Goal: Find specific page/section: Find specific page/section

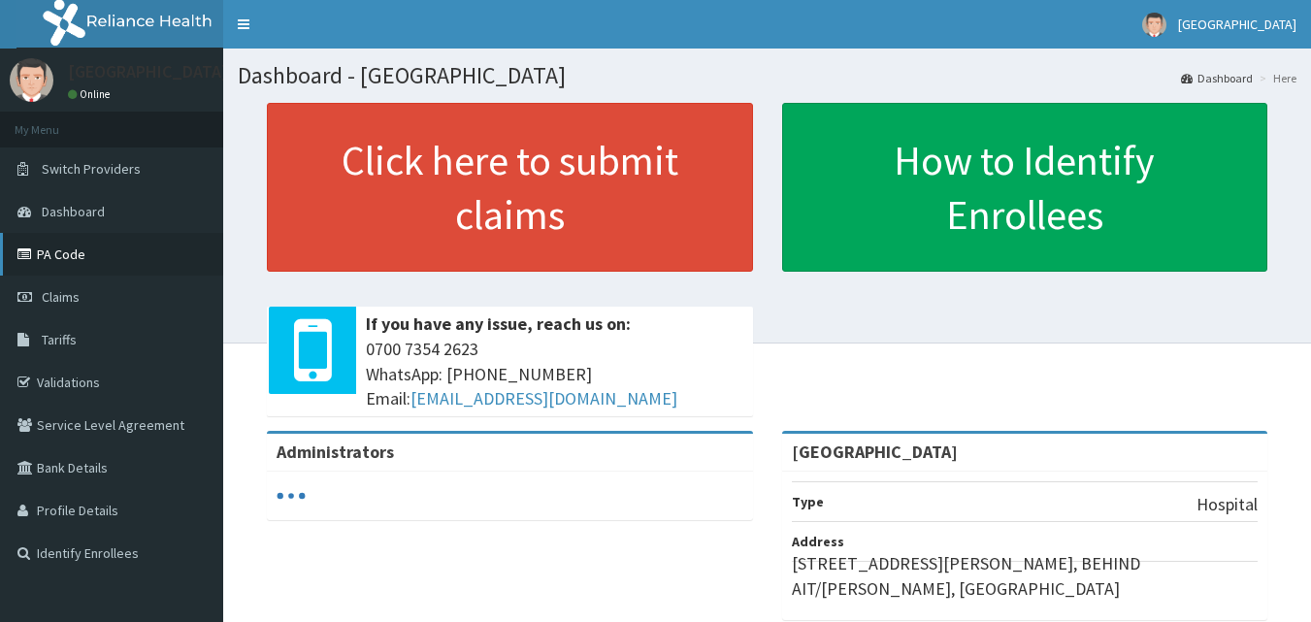
click at [105, 266] on link "PA Code" at bounding box center [111, 254] width 223 height 43
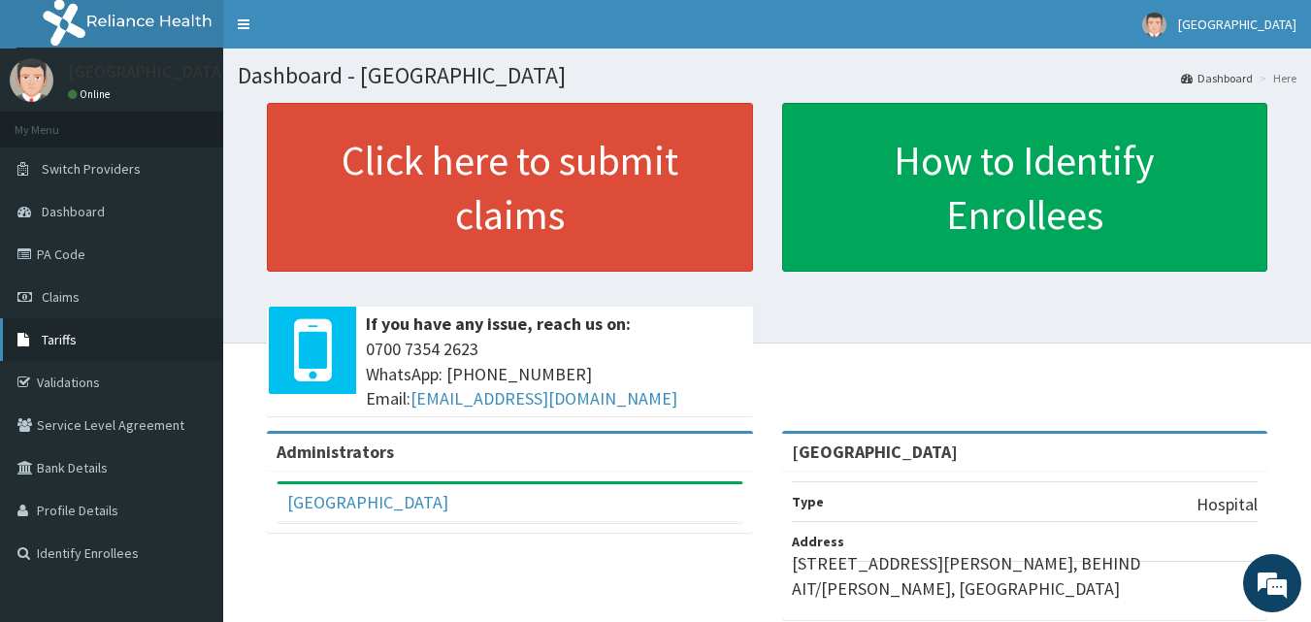
click at [110, 334] on link "Tariffs" at bounding box center [111, 339] width 223 height 43
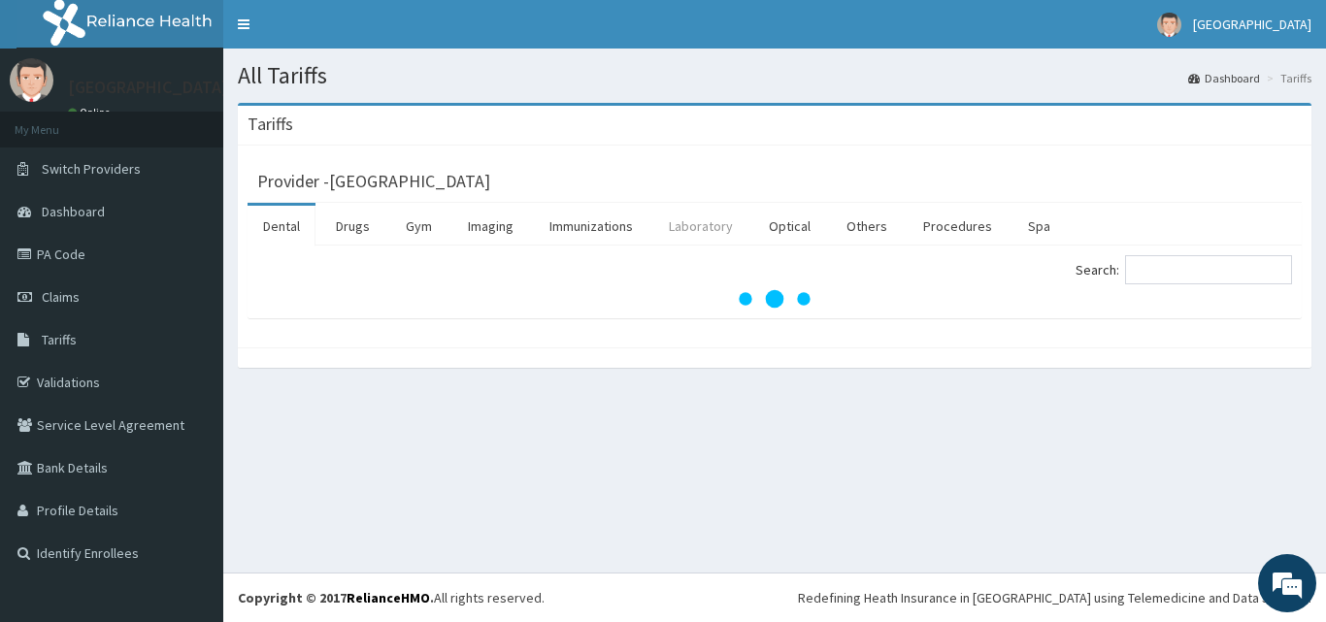
click at [719, 215] on link "Laboratory" at bounding box center [700, 226] width 95 height 41
click at [1090, 217] on ul "Dental Drugs Gym Imaging Immunizations Laboratory Optical Others Procedures Spa" at bounding box center [774, 224] width 1054 height 43
click at [1169, 256] on input "Search:" at bounding box center [1208, 269] width 167 height 29
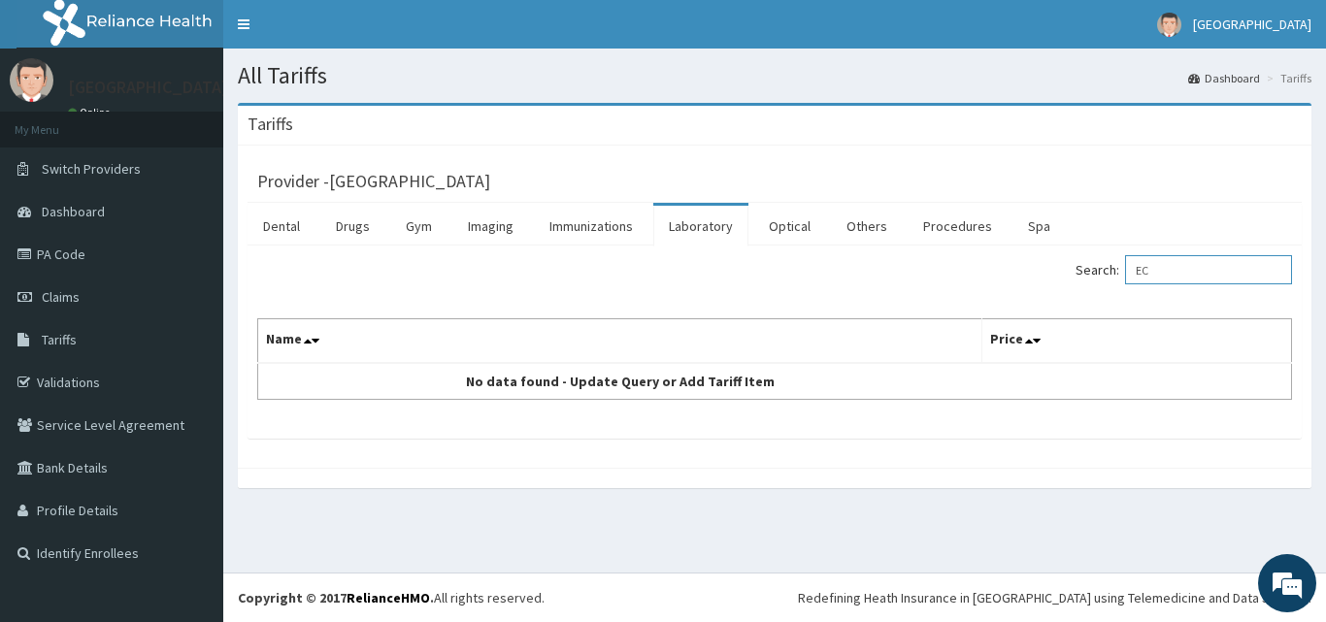
type input "E"
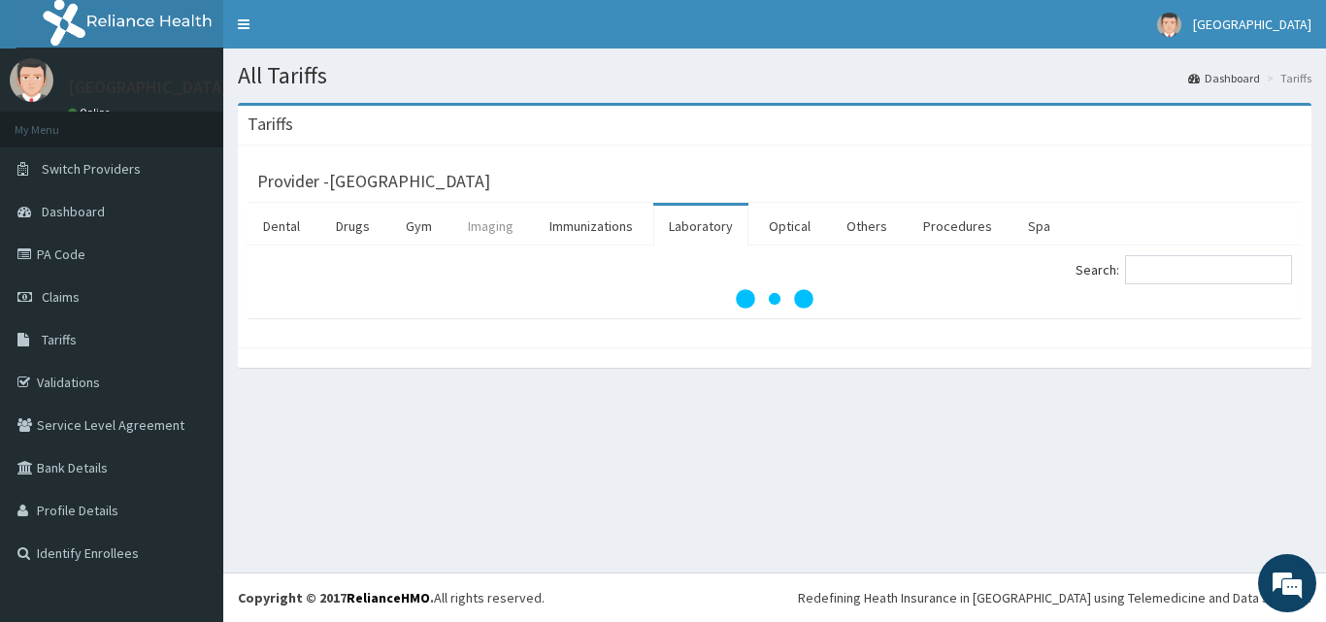
click at [490, 225] on link "Imaging" at bounding box center [490, 226] width 77 height 41
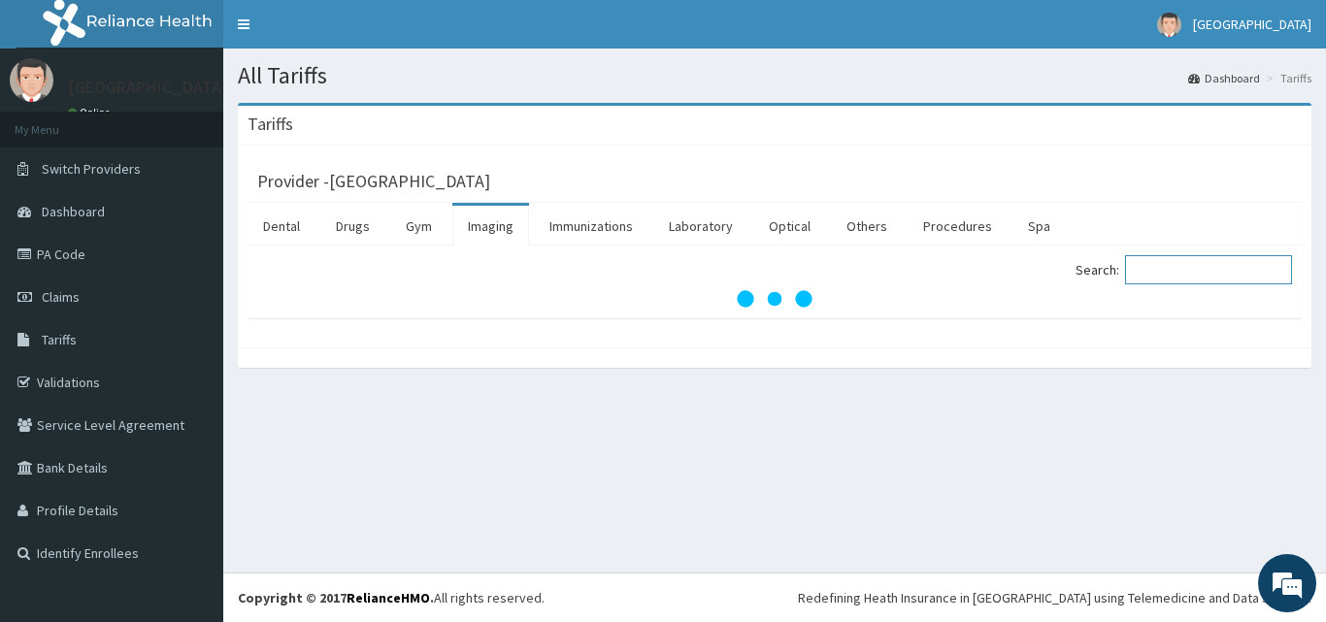
click at [1220, 274] on input "Search:" at bounding box center [1208, 269] width 167 height 29
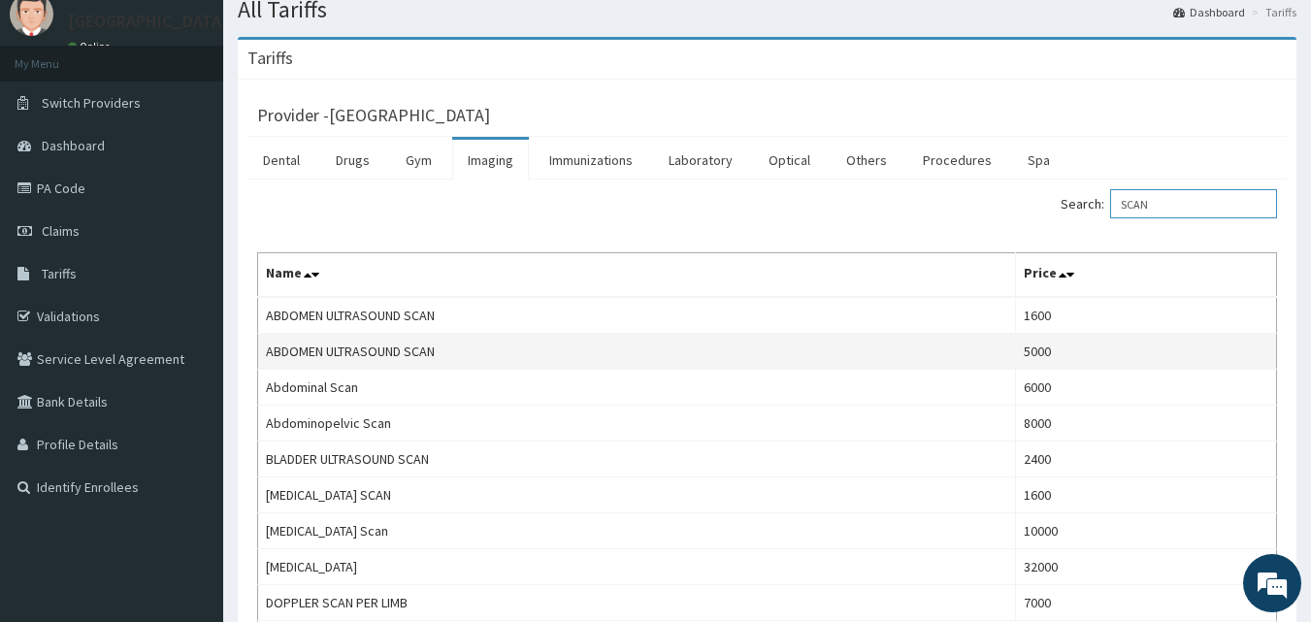
scroll to position [68, 0]
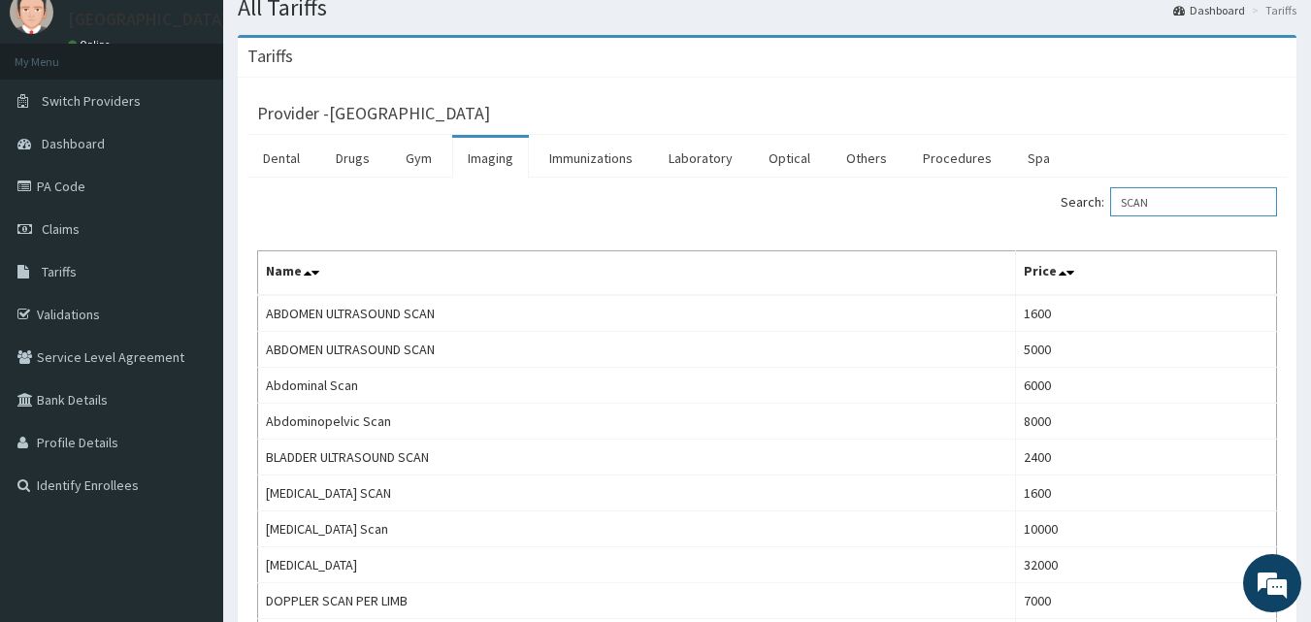
type input "SCAN"
click at [710, 158] on link "Laboratory" at bounding box center [700, 158] width 95 height 41
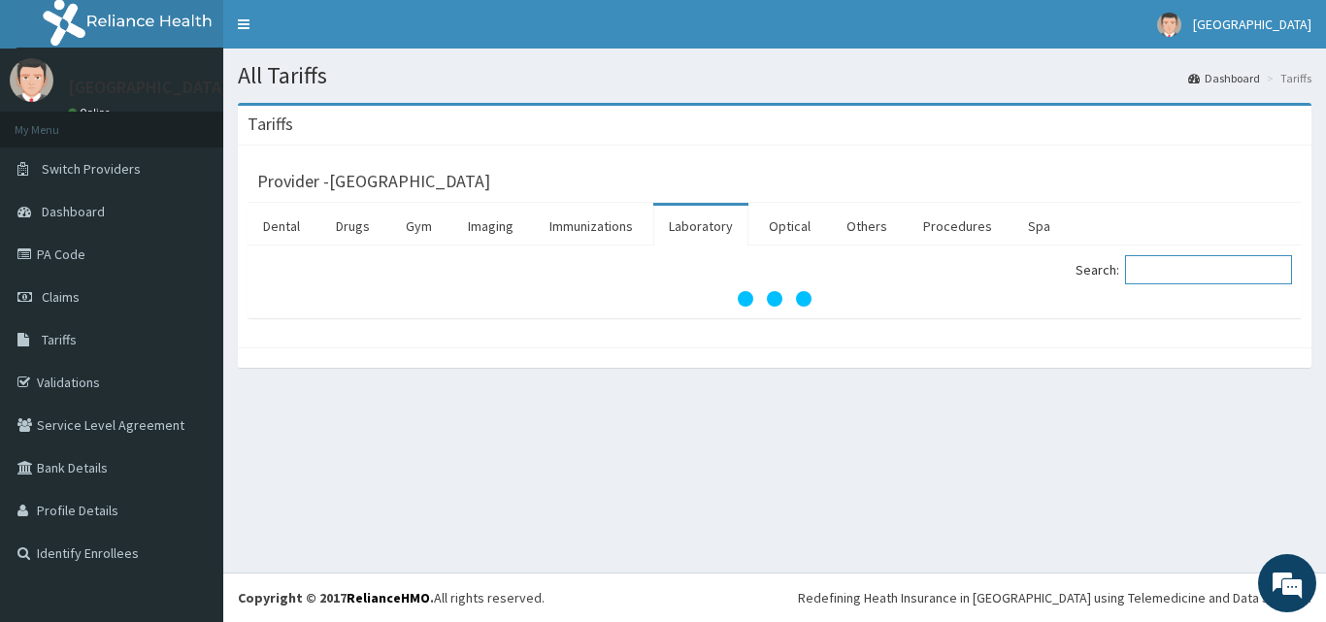
click at [1164, 270] on input "Search:" at bounding box center [1208, 269] width 167 height 29
type input "E"
type input "R"
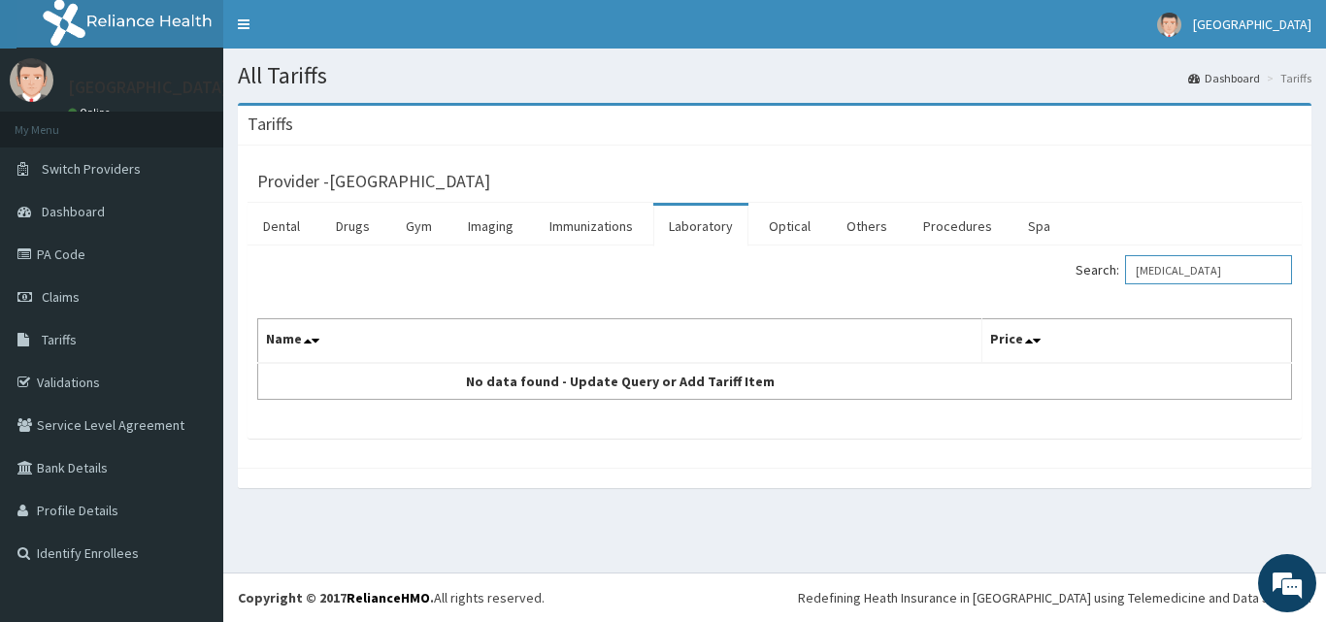
click at [1191, 270] on input "ECG" at bounding box center [1208, 269] width 167 height 29
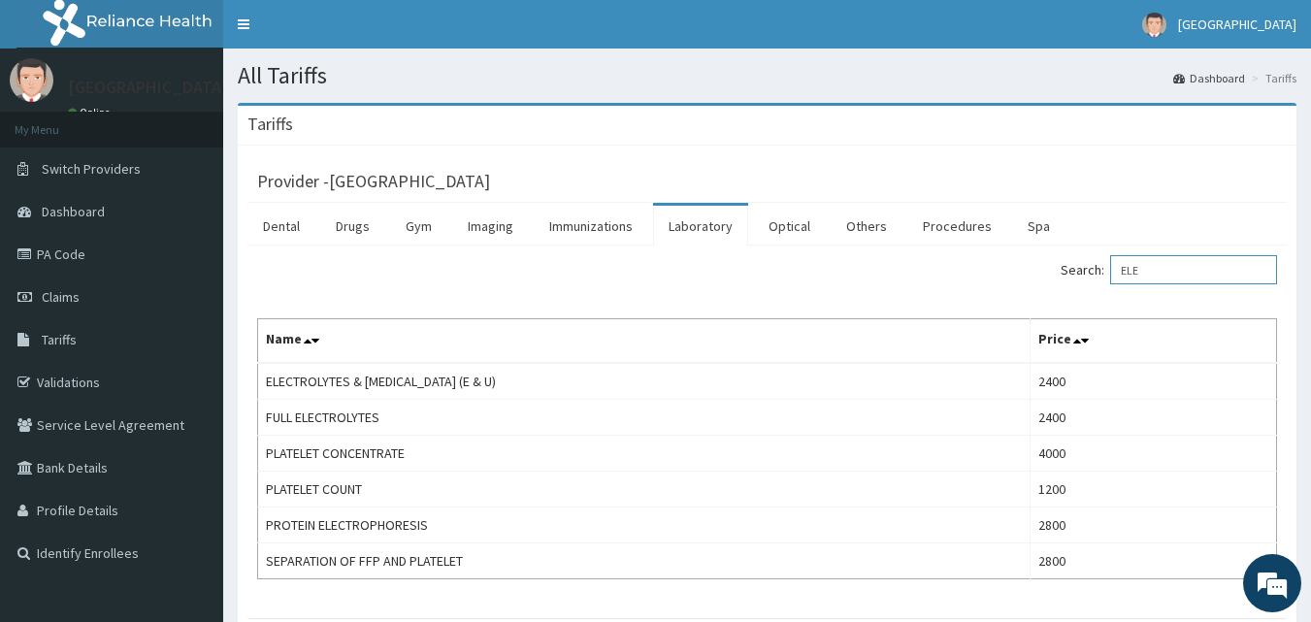
type input "ELE"
